Goal: Task Accomplishment & Management: Use online tool/utility

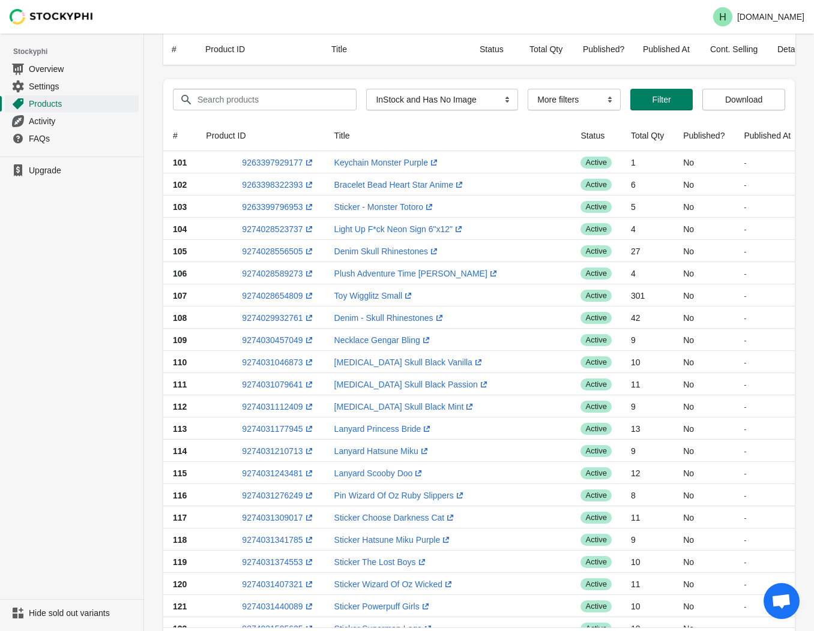
select select "instock_has_no_image"
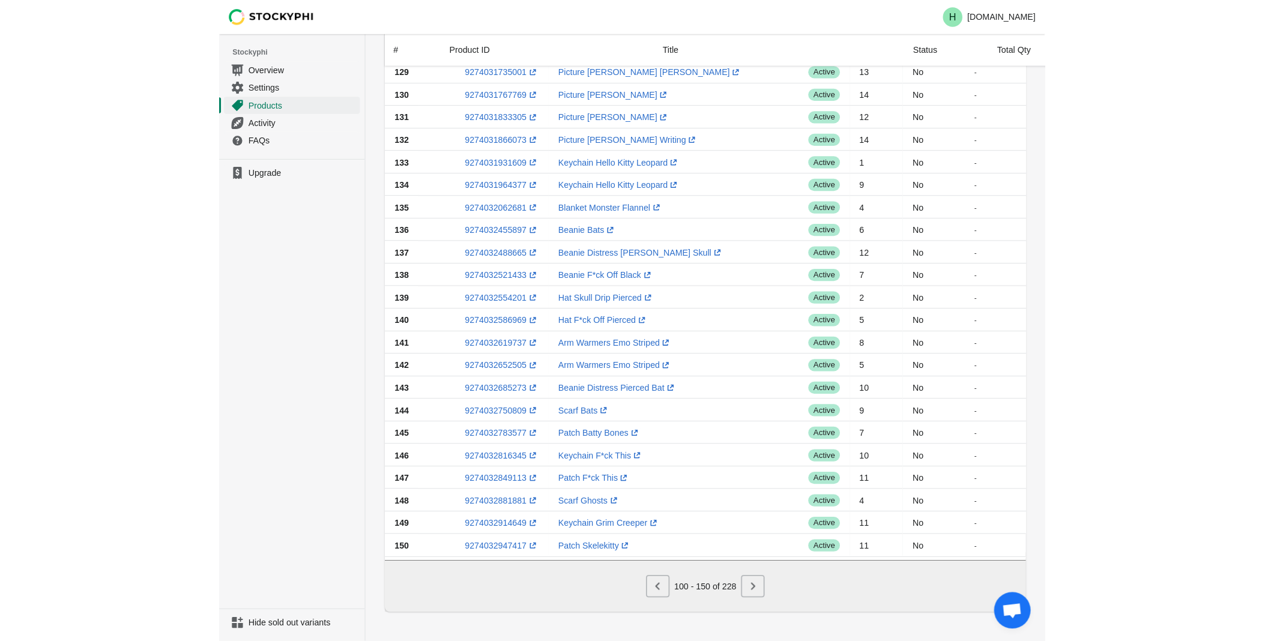
scroll to position [711, 0]
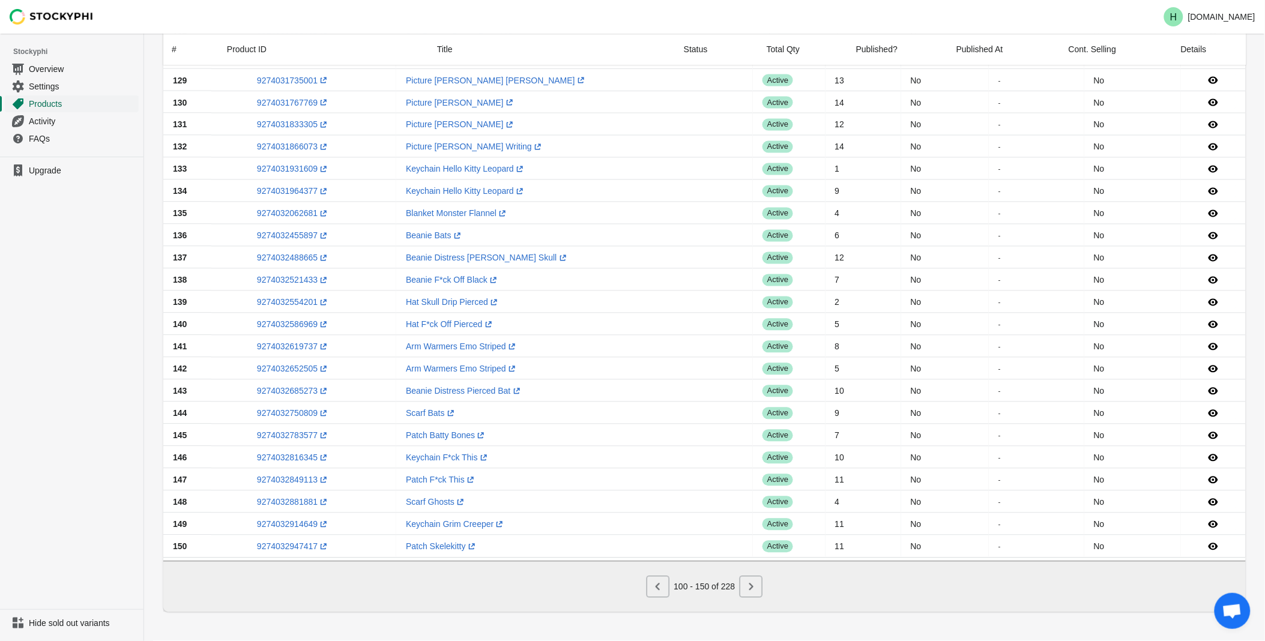
click at [41, 104] on span "Products" at bounding box center [82, 104] width 107 height 12
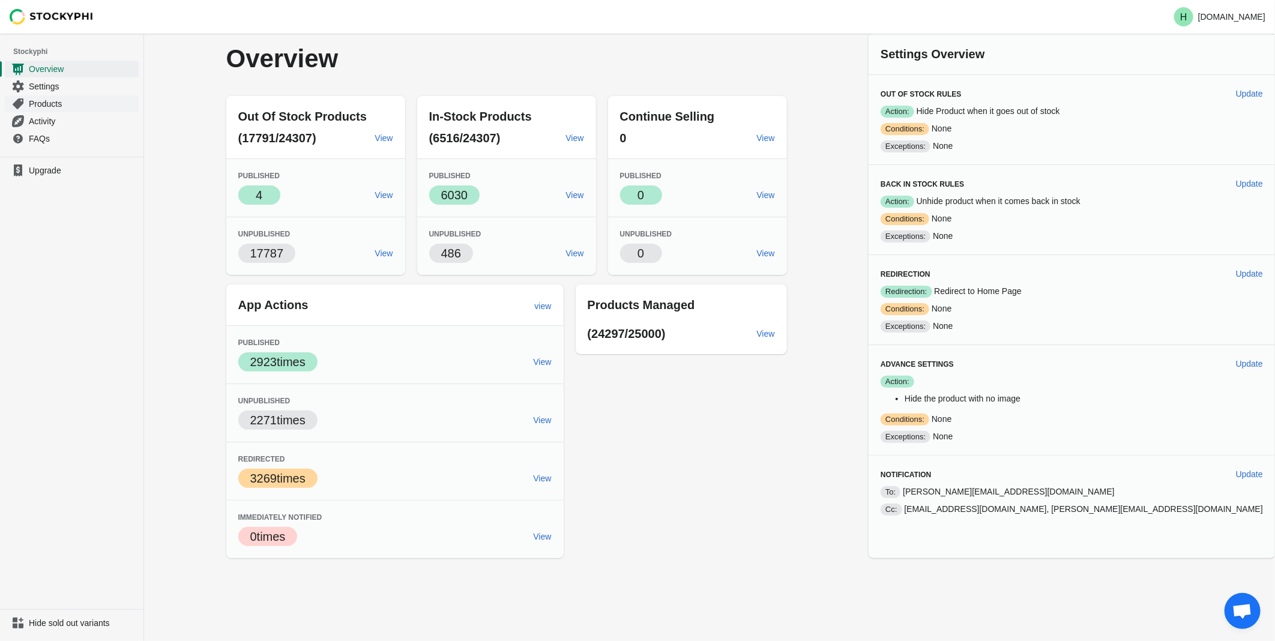
click at [37, 102] on span "Products" at bounding box center [82, 104] width 107 height 12
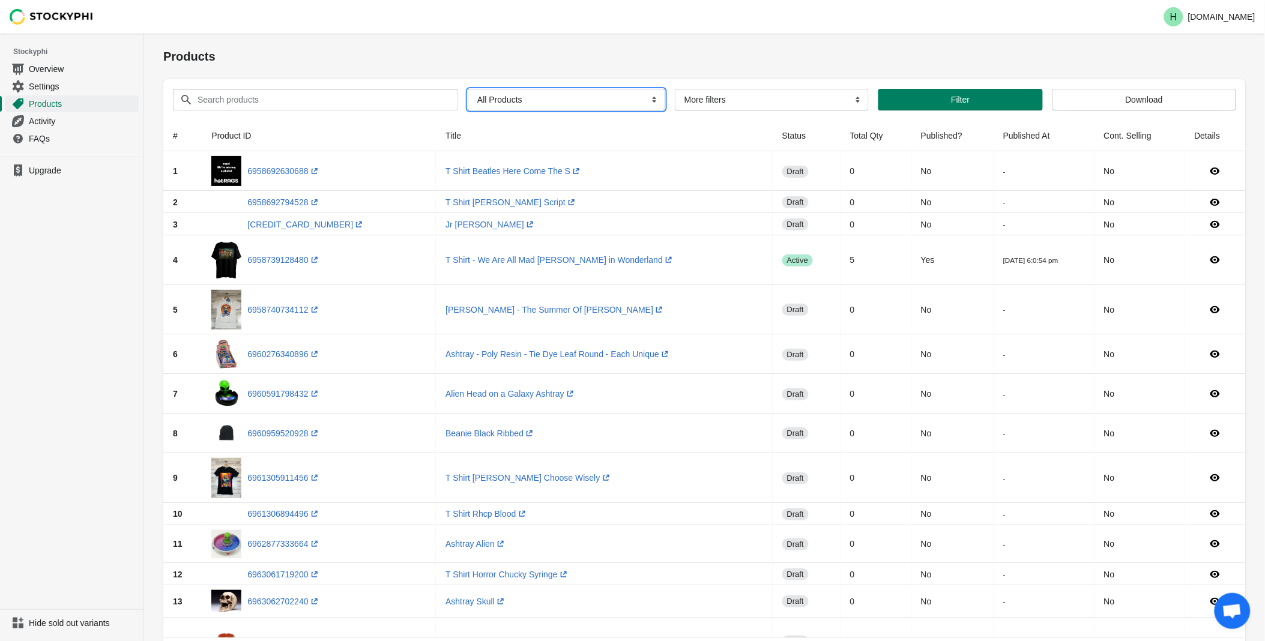
click at [650, 100] on select "All Products InStock InStock Published InStock Un-Published OOS OOS Published O…" at bounding box center [566, 100] width 197 height 22
select select "instock_has_no_image"
click at [468, 89] on select "All Products InStock InStock Published InStock Un-Published OOS OOS Published O…" at bounding box center [566, 100] width 197 height 22
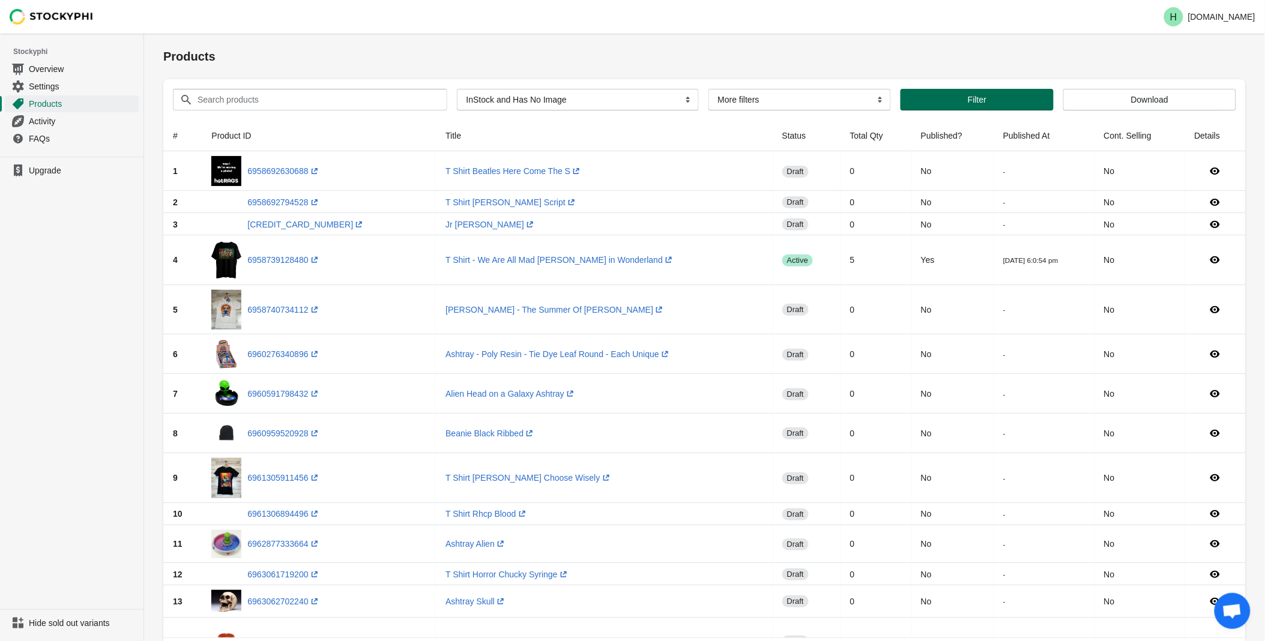
click at [961, 100] on span "Filter" at bounding box center [977, 100] width 134 height 10
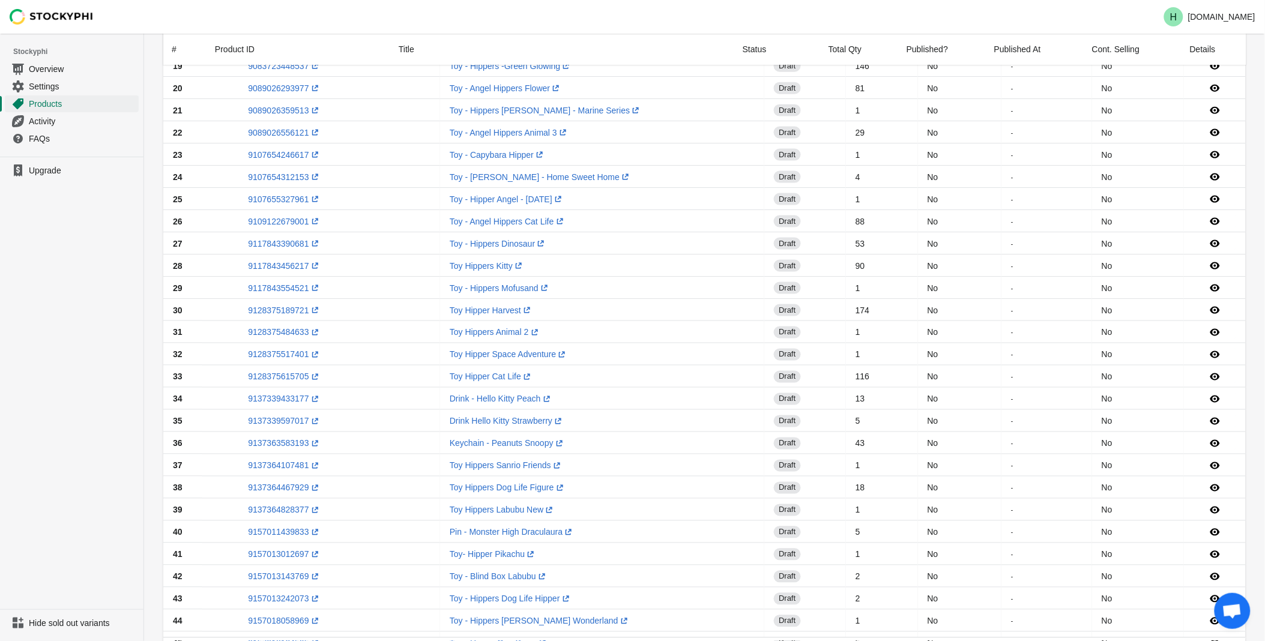
scroll to position [711, 0]
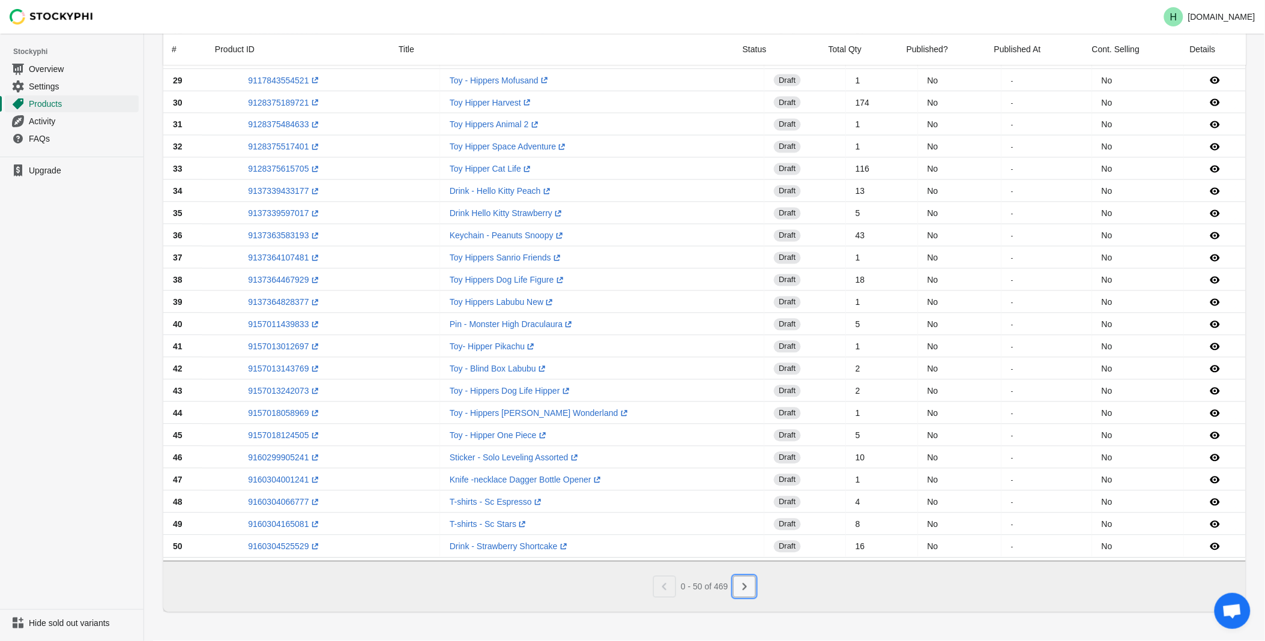
click at [744, 587] on icon "Next" at bounding box center [744, 587] width 12 height 12
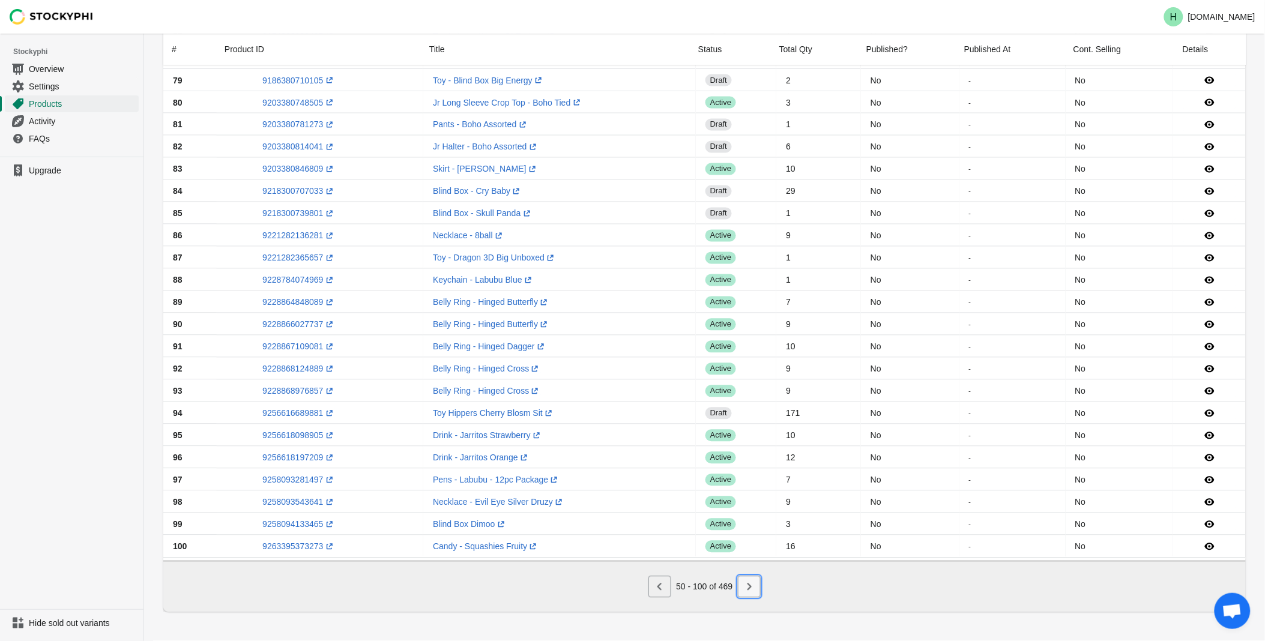
click at [743, 586] on icon "Next" at bounding box center [749, 587] width 12 height 12
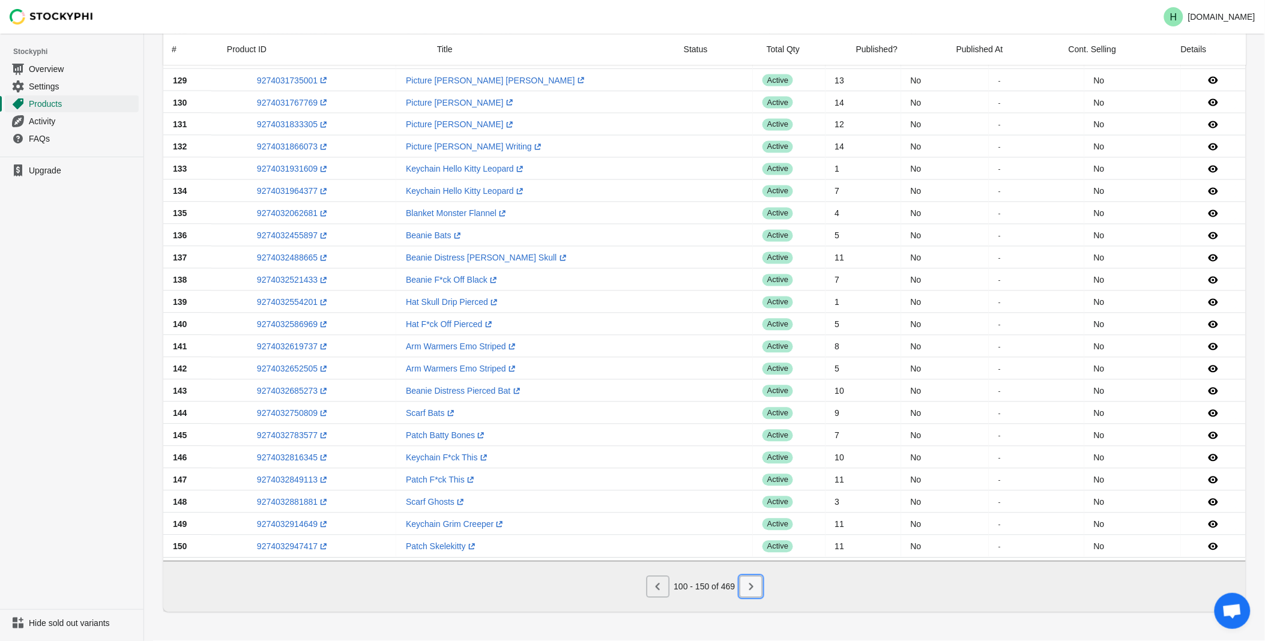
click at [751, 588] on icon "Next" at bounding box center [751, 587] width 12 height 12
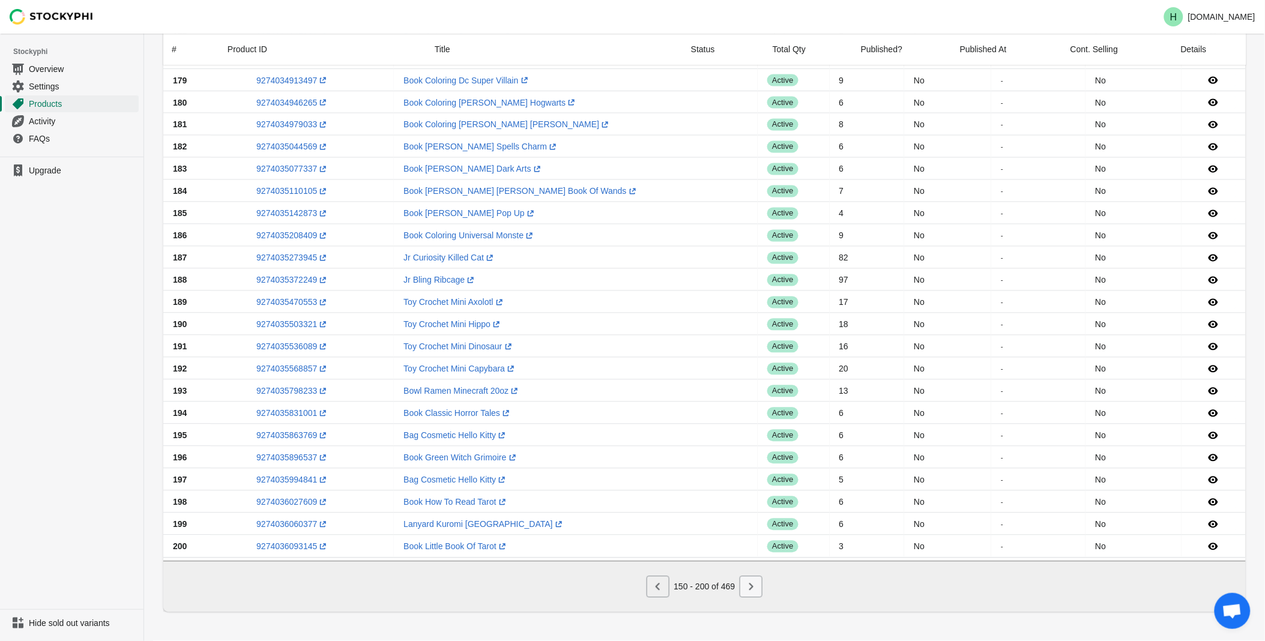
click at [751, 588] on icon "Next" at bounding box center [751, 587] width 12 height 12
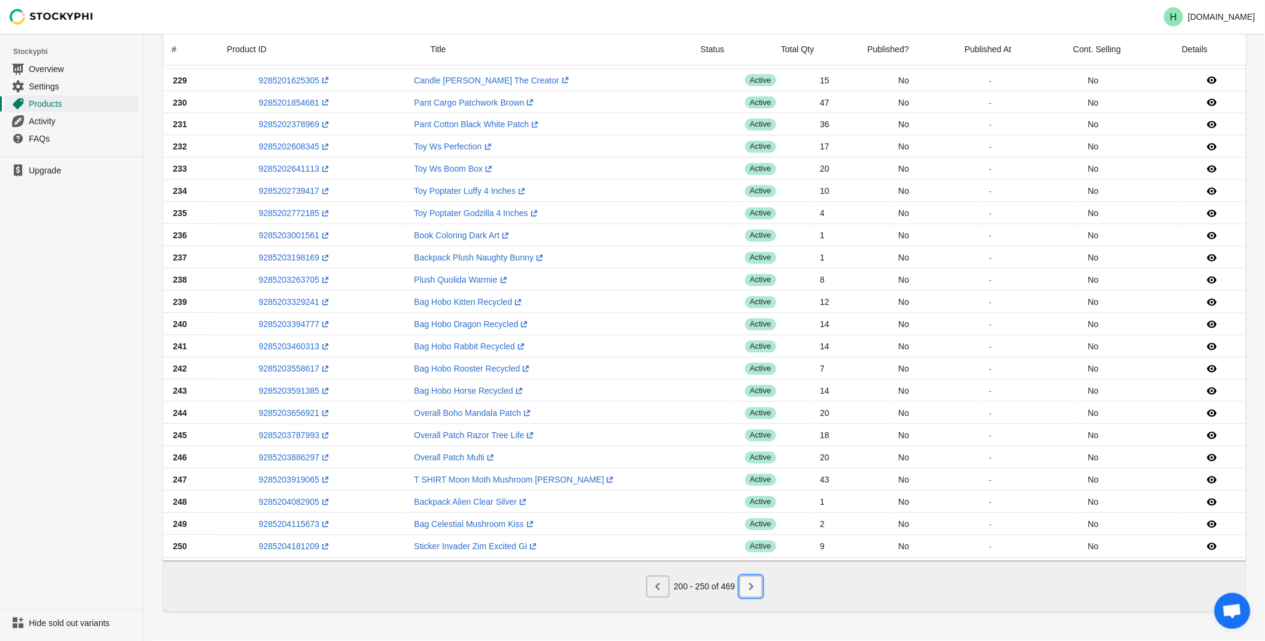
click at [751, 588] on icon "Next" at bounding box center [751, 587] width 12 height 12
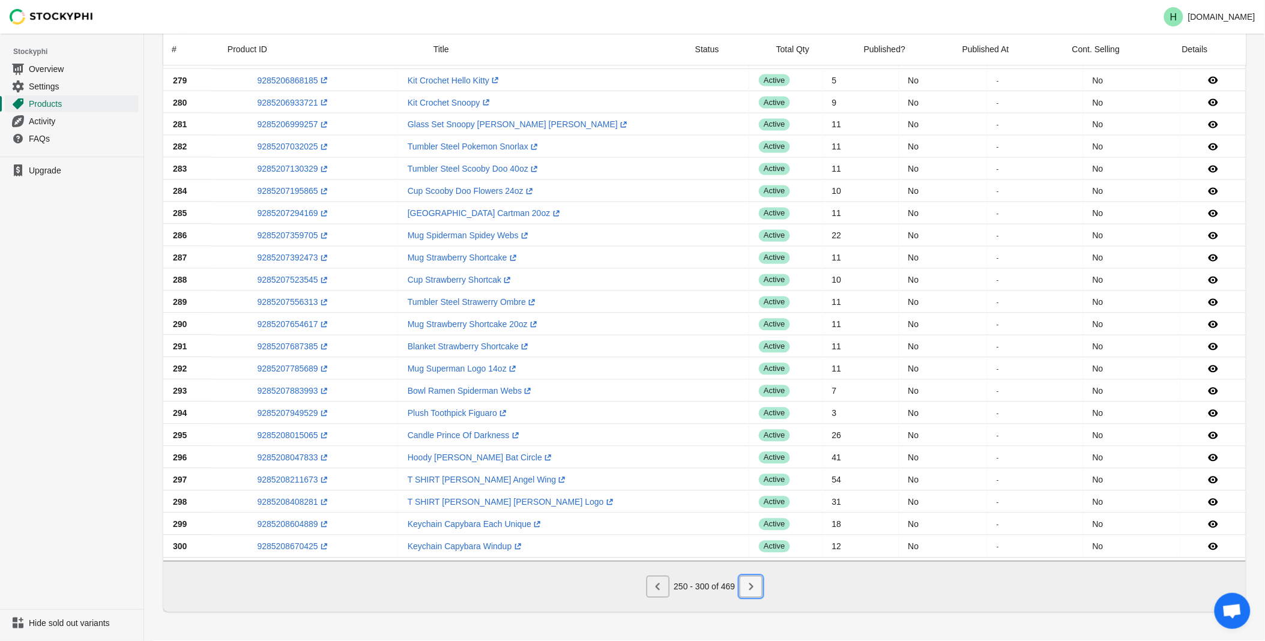
click at [751, 583] on icon "Next" at bounding box center [751, 587] width 12 height 12
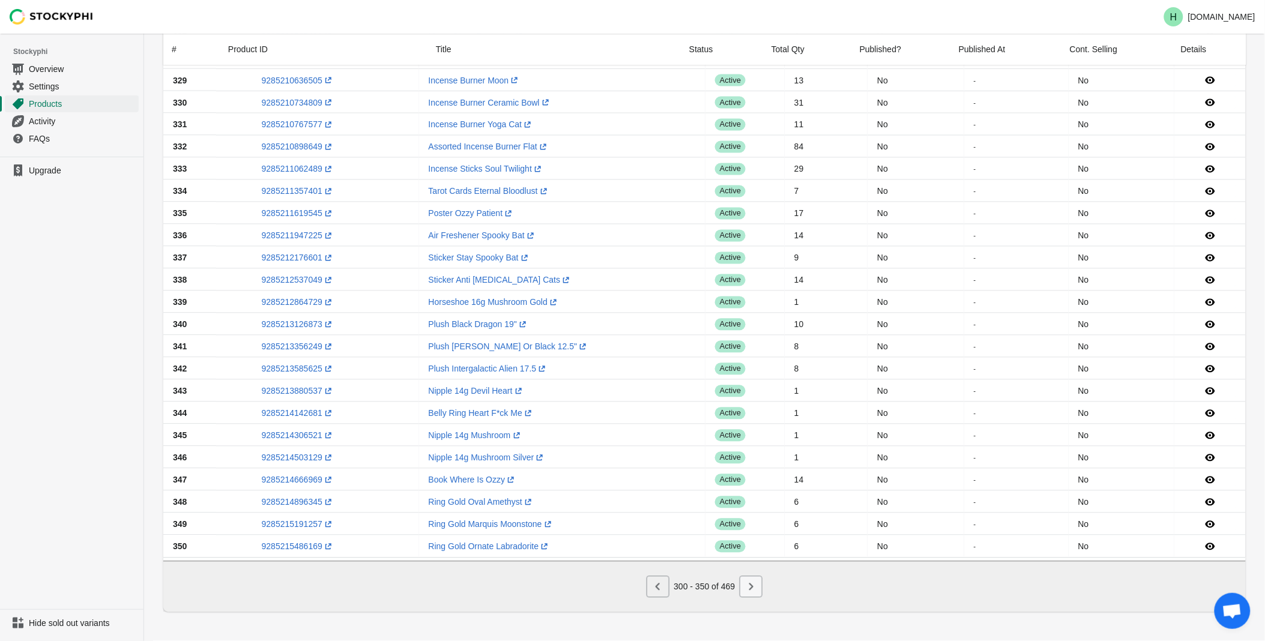
click at [751, 583] on icon "Next" at bounding box center [751, 587] width 12 height 12
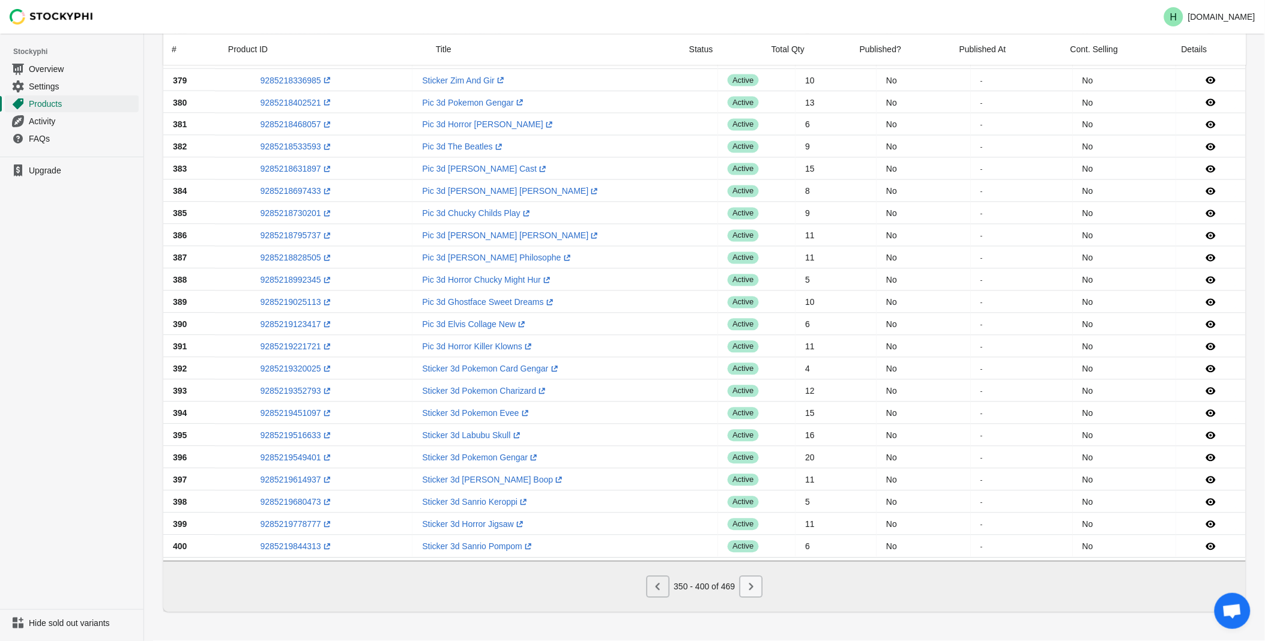
click at [751, 583] on icon "Next" at bounding box center [751, 587] width 12 height 12
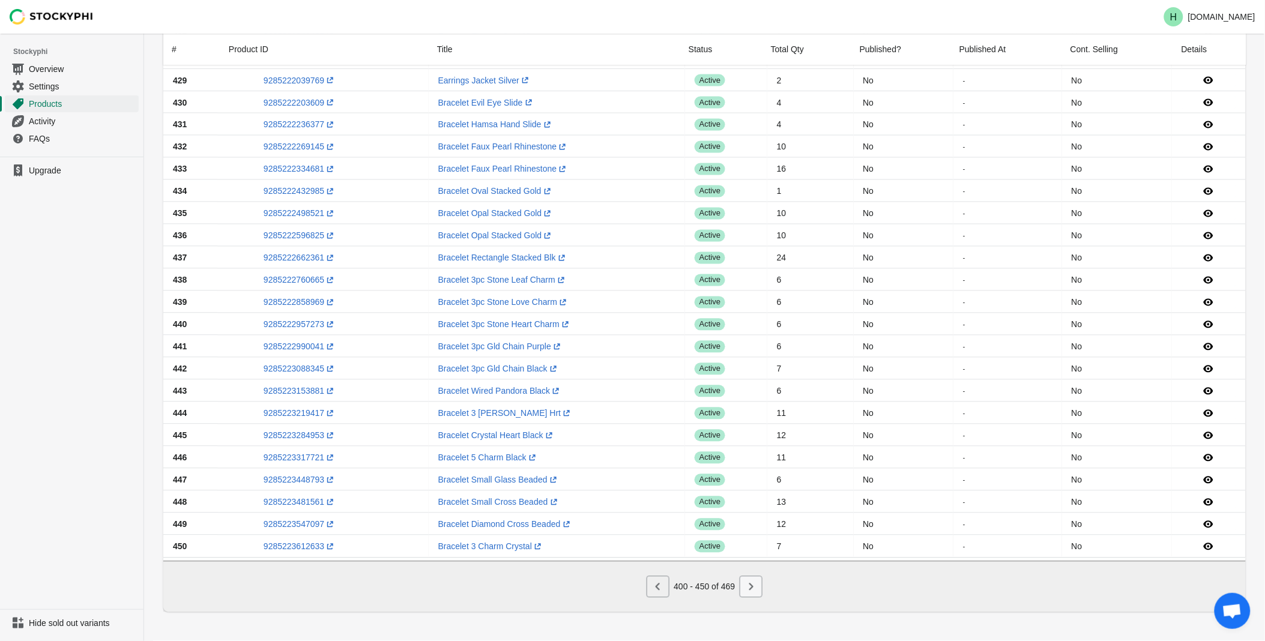
click at [751, 583] on icon "Next" at bounding box center [751, 587] width 12 height 12
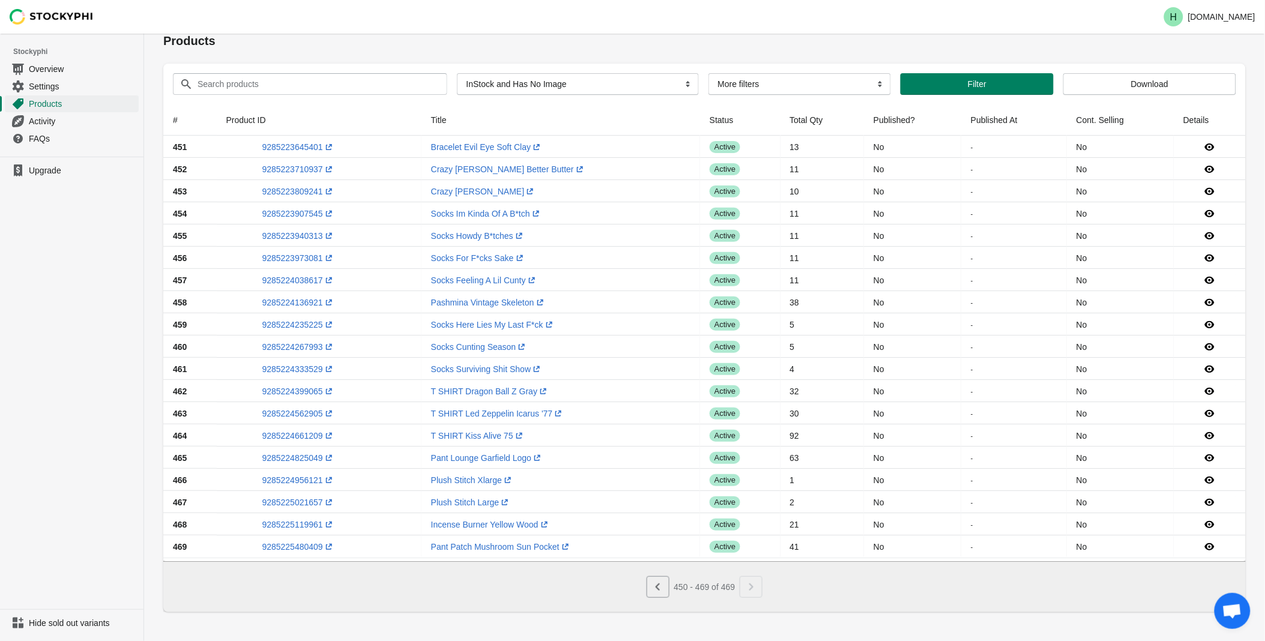
scroll to position [21, 0]
